Goal: Task Accomplishment & Management: Complete application form

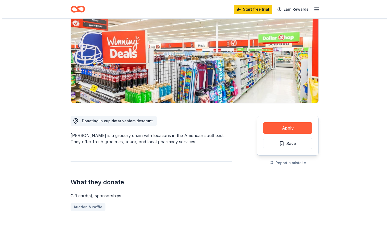
scroll to position [52, 0]
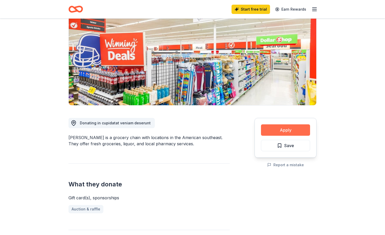
click at [286, 128] on button "Apply" at bounding box center [285, 129] width 49 height 11
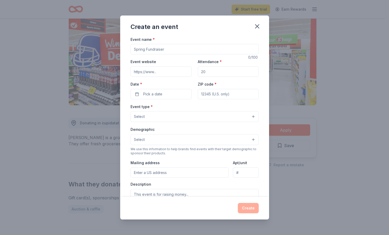
click at [172, 49] on input "Event name *" at bounding box center [195, 49] width 128 height 10
type input "Spring to the Springs Family Fun Ride and Trail Celebration"
click at [159, 73] on input "Event website" at bounding box center [161, 71] width 61 height 10
drag, startPoint x: 212, startPoint y: 72, endPoint x: 200, endPoint y: 71, distance: 12.5
click at [200, 71] on input "Attendance *" at bounding box center [228, 71] width 61 height 10
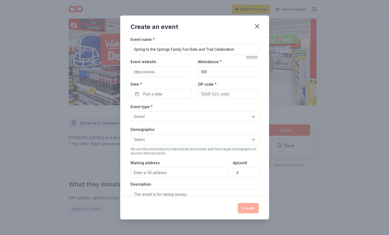
type input "100"
click at [165, 69] on input "Event website" at bounding box center [161, 71] width 61 height 10
paste input "[URL][DOMAIN_NAME]"
type input "[URL][DOMAIN_NAME]"
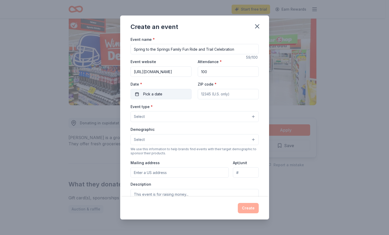
scroll to position [0, 0]
click at [143, 94] on button "Pick a date" at bounding box center [161, 94] width 61 height 10
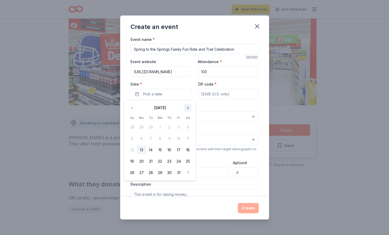
click at [189, 110] on button "Go to next month" at bounding box center [187, 107] width 7 height 7
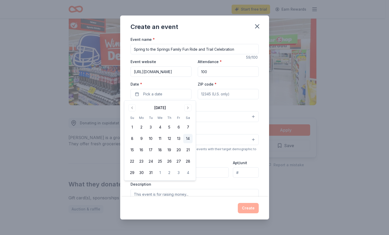
click at [188, 136] on button "14" at bounding box center [187, 138] width 9 height 9
click at [209, 93] on input "ZIP code *" at bounding box center [228, 94] width 61 height 10
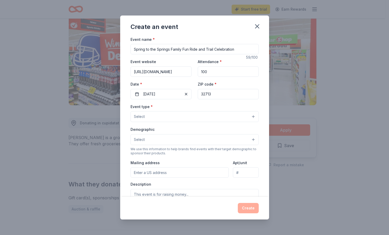
type input "32713"
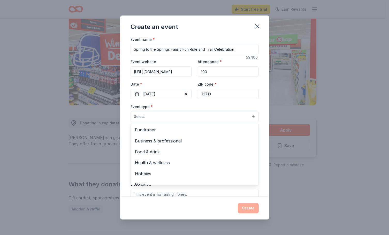
click at [147, 117] on button "Select" at bounding box center [195, 116] width 128 height 11
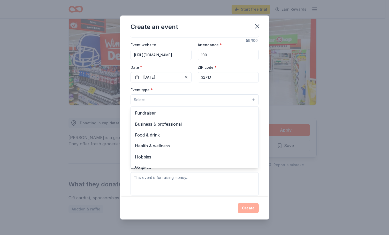
scroll to position [26, 0]
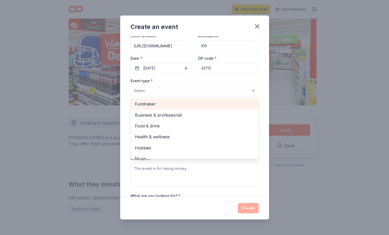
click at [149, 106] on span "Fundraiser" at bounding box center [195, 104] width 120 height 7
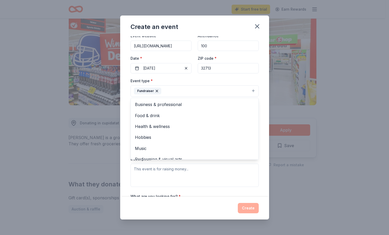
click at [212, 205] on div "Create an event Event name * Spring to the Springs Family Fun Ride and Trail Ce…" at bounding box center [194, 118] width 149 height 204
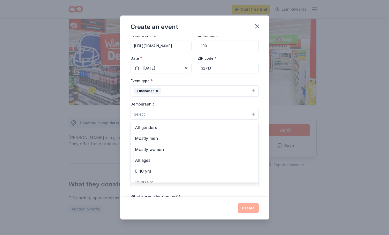
click at [172, 112] on button "Select" at bounding box center [195, 114] width 128 height 11
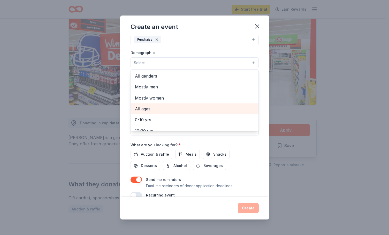
scroll to position [78, 0]
click at [152, 109] on span "All ages" at bounding box center [195, 108] width 120 height 7
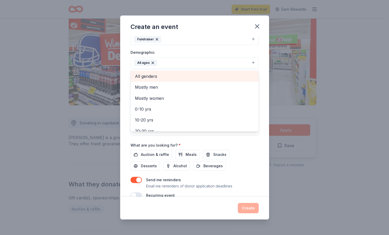
click at [149, 76] on span "All genders" at bounding box center [195, 76] width 120 height 7
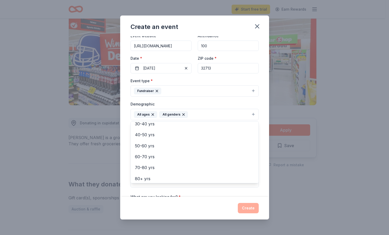
scroll to position [61, 0]
click at [210, 207] on div "Create an event Event name * Spring to the Springs Family Fun Ride and Trail Ce…" at bounding box center [194, 118] width 149 height 204
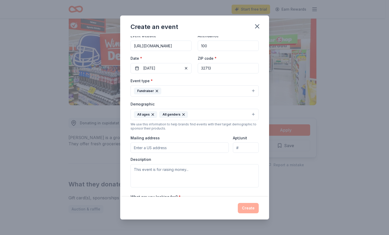
click at [151, 146] on input "Mailing address" at bounding box center [180, 148] width 99 height 10
type input "532 W [GEOGRAPHIC_DATA]"
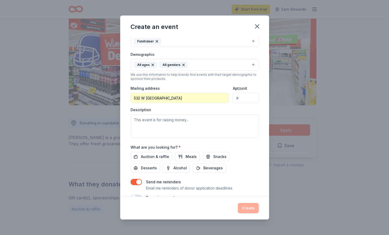
scroll to position [78, 0]
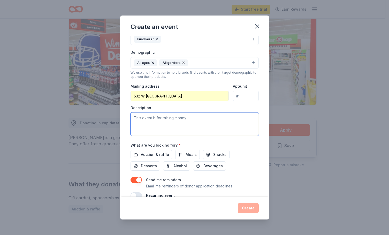
click at [161, 120] on textarea at bounding box center [195, 124] width 128 height 23
click at [228, 122] on textarea "This event is for everyone - all ages, abilities, to get outside for recreation…" at bounding box center [195, 124] width 128 height 23
click at [213, 118] on textarea "This event is for everyone - all ages, abilities, to get outside for recreation…" at bounding box center [195, 124] width 128 height 23
drag, startPoint x: 212, startPoint y: 117, endPoint x: 241, endPoint y: 124, distance: 29.1
click at [213, 117] on textarea "This event is for everyone - all ages, abilities, to get outside for recreation…" at bounding box center [195, 124] width 128 height 23
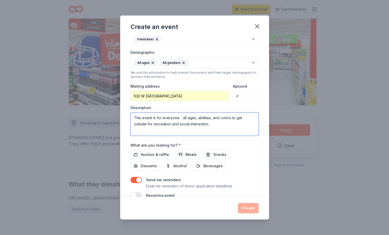
click at [230, 116] on textarea "This event is for everyone - all ages, abilities, and colors to get outside for…" at bounding box center [195, 124] width 128 height 23
type textarea "This event is for everyone - all ages, abilities, and cultures to get outside f…"
click at [143, 214] on div "Create" at bounding box center [194, 208] width 149 height 23
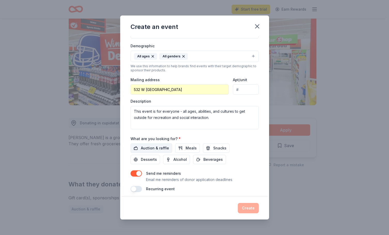
scroll to position [88, 0]
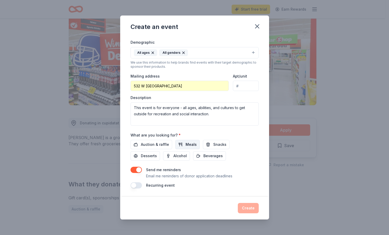
click at [186, 144] on span "Meals" at bounding box center [191, 145] width 11 height 6
click at [141, 156] on span "Desserts" at bounding box center [149, 156] width 16 height 6
click at [211, 153] on span "Beverages" at bounding box center [213, 156] width 19 height 6
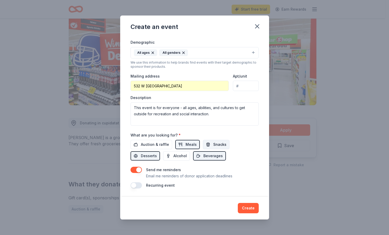
click at [216, 143] on span "Snacks" at bounding box center [219, 145] width 13 height 6
click at [153, 143] on span "Auction & raffle" at bounding box center [155, 145] width 28 height 6
click at [140, 182] on div "Recurring event" at bounding box center [195, 185] width 128 height 6
click at [140, 184] on button "button" at bounding box center [136, 185] width 11 height 6
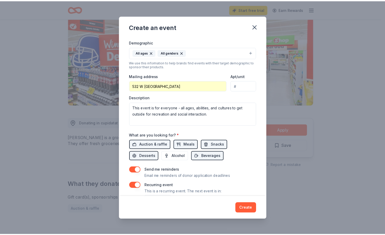
scroll to position [106, 0]
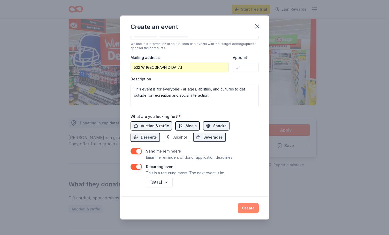
click at [246, 207] on button "Create" at bounding box center [248, 208] width 21 height 10
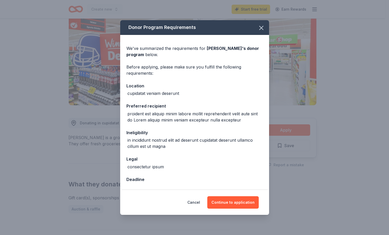
click at [175, 93] on div "cupidatat veniam deserunt" at bounding box center [154, 93] width 52 height 6
click at [181, 93] on div "cupidatat veniam deserunt" at bounding box center [195, 93] width 137 height 6
click at [178, 93] on div "cupidatat veniam deserunt" at bounding box center [195, 93] width 137 height 6
click at [194, 91] on div "cupidatat veniam deserunt" at bounding box center [195, 93] width 137 height 6
click at [231, 201] on button "Continue to application" at bounding box center [232, 202] width 51 height 12
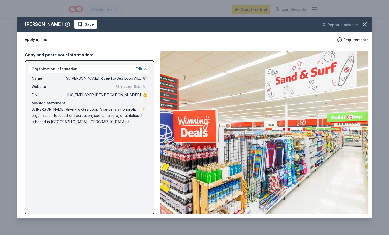
drag, startPoint x: 98, startPoint y: 155, endPoint x: 103, endPoint y: 159, distance: 6.5
click at [103, 159] on div "[PERSON_NAME] Save Report a mistake Apply online Requirements Copy and paste yo…" at bounding box center [195, 118] width 356 height 202
click at [141, 69] on div "[PERSON_NAME] Save Report a mistake Apply online Requirements Copy and paste yo…" at bounding box center [195, 118] width 356 height 202
click at [144, 69] on div "[PERSON_NAME] Save Report a mistake Apply online Requirements Copy and paste yo…" at bounding box center [195, 118] width 356 height 202
click at [100, 115] on div "[PERSON_NAME] Save Report a mistake Apply online Requirements Copy and paste yo…" at bounding box center [195, 118] width 356 height 202
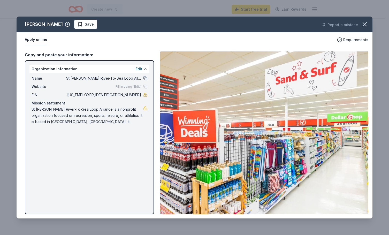
click at [140, 68] on div "[PERSON_NAME] Save Report a mistake Apply online Requirements Copy and paste yo…" at bounding box center [195, 118] width 356 height 202
click at [103, 115] on div "[PERSON_NAME] Save Report a mistake Apply online Requirements Copy and paste yo…" at bounding box center [195, 118] width 356 height 202
click at [103, 114] on div "[PERSON_NAME] Save Report a mistake Apply online Requirements Copy and paste yo…" at bounding box center [195, 118] width 356 height 202
drag, startPoint x: 103, startPoint y: 114, endPoint x: 113, endPoint y: 116, distance: 9.7
click at [103, 115] on div "[PERSON_NAME] Save Report a mistake Apply online Requirements Copy and paste yo…" at bounding box center [195, 118] width 356 height 202
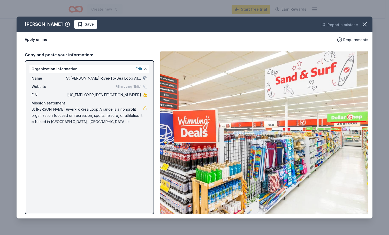
click at [121, 117] on div "[PERSON_NAME] Save Report a mistake Apply online Requirements Copy and paste yo…" at bounding box center [195, 118] width 356 height 202
click at [124, 149] on div "[PERSON_NAME] Save Report a mistake Apply online Requirements Copy and paste yo…" at bounding box center [195, 118] width 356 height 202
click at [139, 67] on div "[PERSON_NAME] Save Report a mistake Apply online Requirements Copy and paste yo…" at bounding box center [195, 118] width 356 height 202
drag, startPoint x: 82, startPoint y: 88, endPoint x: 108, endPoint y: 79, distance: 27.3
click at [121, 84] on div "[PERSON_NAME] Save Report a mistake Apply online Requirements Copy and paste yo…" at bounding box center [195, 118] width 356 height 202
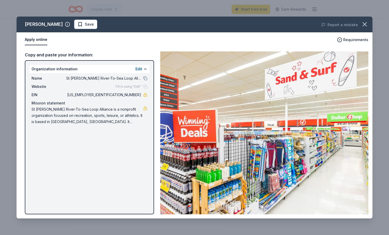
click at [141, 86] on div "[PERSON_NAME] Save Report a mistake Apply online Requirements Copy and paste yo…" at bounding box center [195, 118] width 356 height 202
drag, startPoint x: 146, startPoint y: 84, endPoint x: 146, endPoint y: 80, distance: 4.2
click at [146, 84] on div "[PERSON_NAME] Save Report a mistake Apply online Requirements Copy and paste yo…" at bounding box center [195, 118] width 356 height 202
click at [145, 84] on div "[PERSON_NAME] Save Report a mistake Apply online Requirements Copy and paste yo…" at bounding box center [195, 118] width 356 height 202
click at [130, 134] on div "[PERSON_NAME] Save Report a mistake Apply online Requirements Copy and paste yo…" at bounding box center [195, 118] width 356 height 202
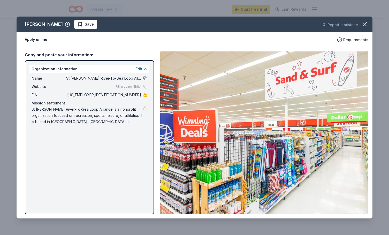
click at [139, 67] on div "[PERSON_NAME] Save Report a mistake Apply online Requirements Copy and paste yo…" at bounding box center [195, 118] width 356 height 202
click at [139, 68] on div "[PERSON_NAME] Save Report a mistake Apply online Requirements Copy and paste yo…" at bounding box center [195, 118] width 356 height 202
click at [107, 161] on div "[PERSON_NAME] Save Report a mistake Apply online Requirements Copy and paste yo…" at bounding box center [195, 118] width 356 height 202
click at [74, 24] on div "[PERSON_NAME] Save Report a mistake Apply online Requirements Copy and paste yo…" at bounding box center [195, 118] width 356 height 202
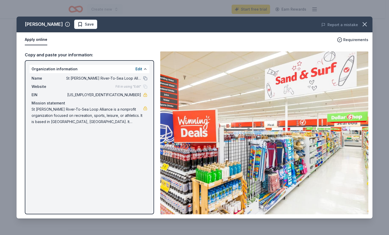
click at [39, 40] on div "[PERSON_NAME] Save Report a mistake Apply online Requirements Copy and paste yo…" at bounding box center [195, 118] width 356 height 202
click at [69, 22] on div "[PERSON_NAME] Save Report a mistake Apply online Requirements Copy and paste yo…" at bounding box center [195, 118] width 356 height 202
click at [72, 138] on div "[PERSON_NAME] Save Report a mistake Apply online Requirements Copy and paste yo…" at bounding box center [195, 118] width 356 height 202
click at [73, 138] on div "[PERSON_NAME] Save Report a mistake Apply online Requirements Copy and paste yo…" at bounding box center [195, 118] width 356 height 202
click at [371, 22] on div "[PERSON_NAME] Save Report a mistake Apply online Requirements Copy and paste yo…" at bounding box center [195, 118] width 356 height 202
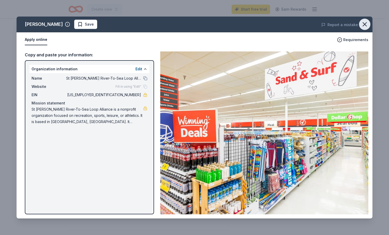
click at [363, 23] on icon "button" at bounding box center [365, 25] width 4 height 4
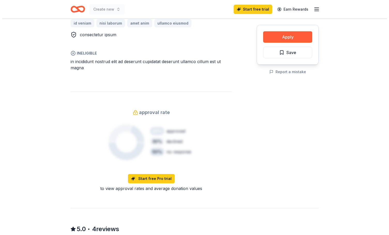
scroll to position [310, 0]
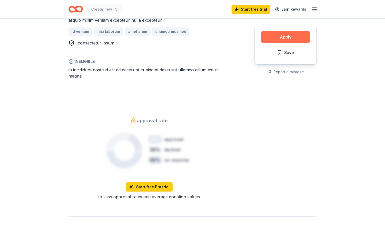
click at [294, 33] on button "Apply" at bounding box center [285, 36] width 49 height 11
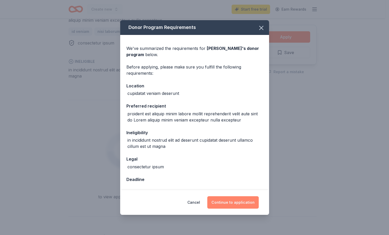
click at [233, 206] on button "Continue to application" at bounding box center [232, 202] width 51 height 12
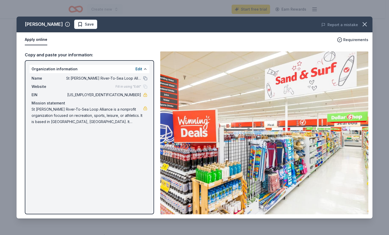
click at [139, 67] on div "[PERSON_NAME] Save Report a mistake Apply online Requirements Copy and paste yo…" at bounding box center [195, 118] width 356 height 202
click at [55, 24] on div "[PERSON_NAME] Save Report a mistake Apply online Requirements Copy and paste yo…" at bounding box center [195, 118] width 356 height 202
click at [55, 26] on div "[PERSON_NAME] Save Report a mistake Apply online Requirements Copy and paste yo…" at bounding box center [195, 118] width 356 height 202
click at [80, 24] on div "[PERSON_NAME] Save Report a mistake Apply online Requirements Copy and paste yo…" at bounding box center [195, 118] width 356 height 202
click at [255, 9] on div "[PERSON_NAME] Save Report a mistake Apply online Requirements Copy and paste yo…" at bounding box center [194, 117] width 389 height 235
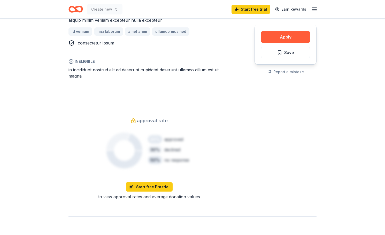
click at [277, 90] on div "Apply Save Report a mistake" at bounding box center [286, 23] width 62 height 353
click at [257, 7] on div "Invite a friend and earn $30 credit Invite a friend and earn $30 credit" at bounding box center [244, 9] width 57 height 7
click at [315, 9] on line "button" at bounding box center [315, 9] width 4 height 0
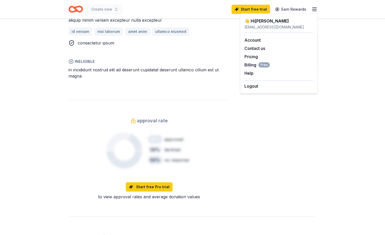
click at [270, 110] on div "Apply Save Report a mistake" at bounding box center [286, 23] width 62 height 353
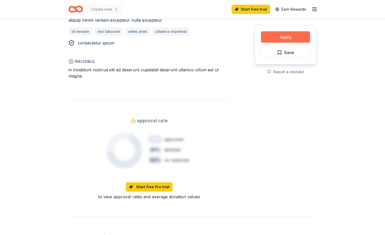
click at [285, 33] on button "Apply" at bounding box center [285, 36] width 49 height 11
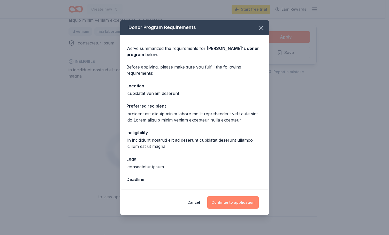
click at [234, 203] on button "Continue to application" at bounding box center [232, 202] width 51 height 12
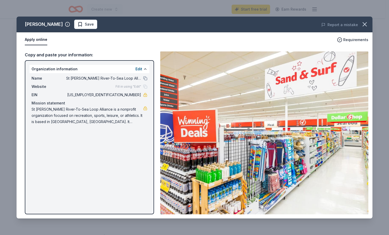
click at [345, 65] on div "[PERSON_NAME] Save Report a mistake Apply online Requirements Copy and paste yo…" at bounding box center [195, 118] width 356 height 202
click at [343, 39] on div "[PERSON_NAME] Save Report a mistake Apply online Requirements Copy and paste yo…" at bounding box center [195, 118] width 356 height 202
click at [340, 23] on div "[PERSON_NAME] Save Report a mistake Apply online Requirements Copy and paste yo…" at bounding box center [195, 118] width 356 height 202
click at [43, 42] on div "[PERSON_NAME] Save Report a mistake Apply online Requirements Copy and paste yo…" at bounding box center [195, 118] width 356 height 202
click at [44, 157] on div "[PERSON_NAME] Save Report a mistake Apply online Requirements Copy and paste yo…" at bounding box center [195, 118] width 356 height 202
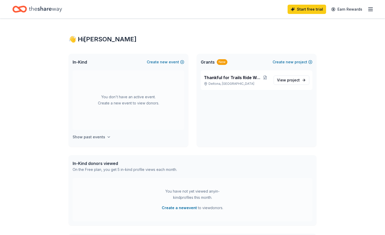
click at [101, 136] on h4 "Show past events" at bounding box center [89, 137] width 33 height 6
